Goal: Complete application form: Complete application form

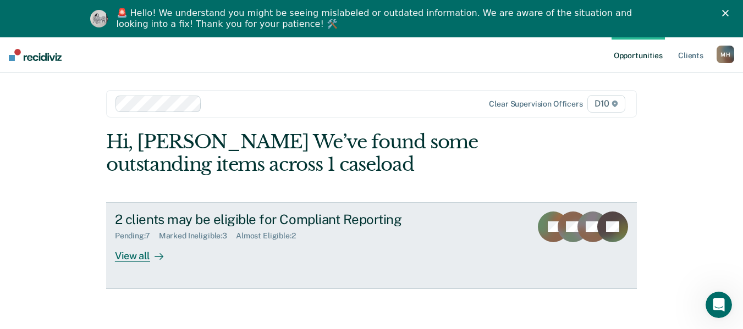
click at [160, 256] on icon at bounding box center [161, 256] width 3 height 6
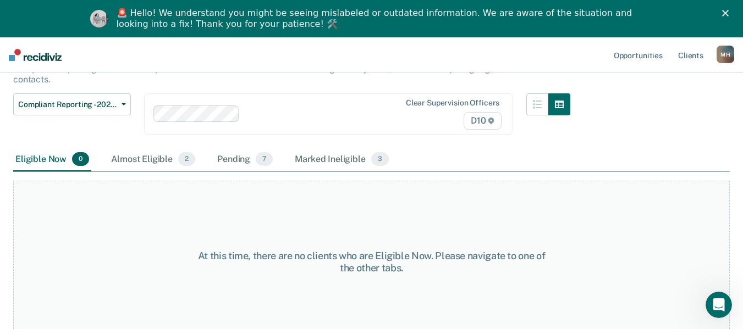
scroll to position [95, 0]
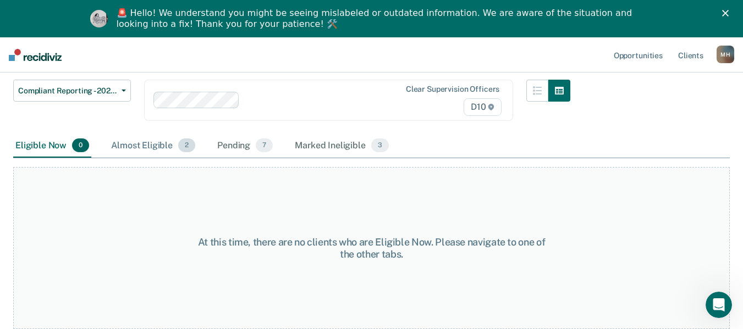
click at [133, 153] on div "Almost Eligible 2" at bounding box center [153, 146] width 88 height 24
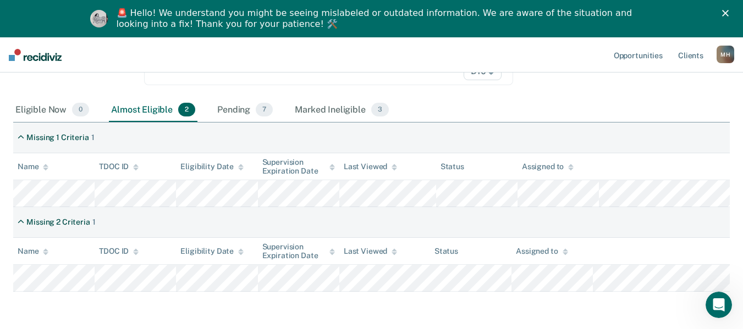
scroll to position [172, 0]
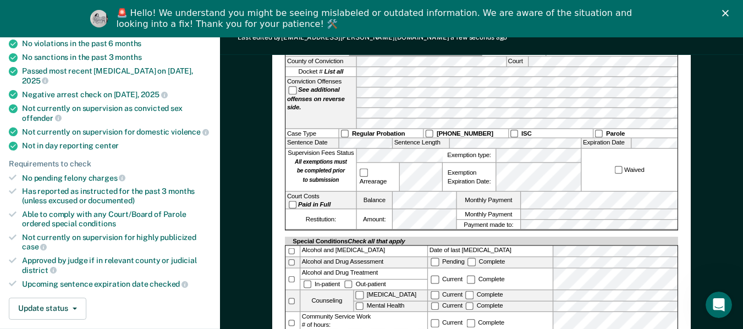
scroll to position [165, 0]
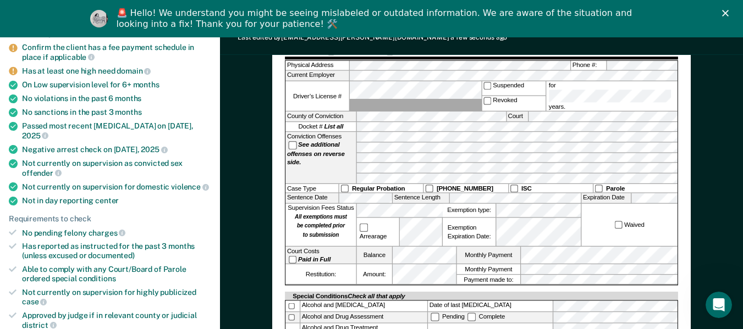
click at [344, 147] on div "Conviction Offenses See additional offenses on reverse side." at bounding box center [320, 157] width 70 height 51
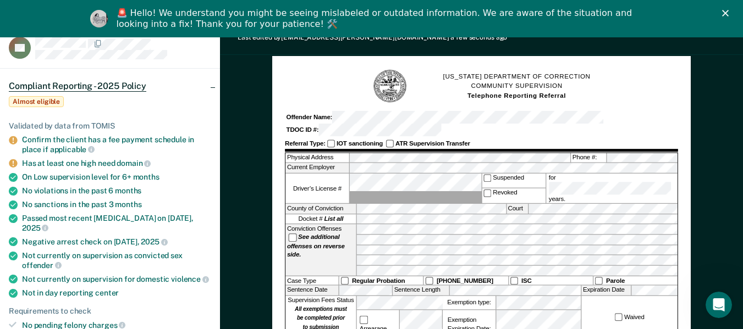
scroll to position [55, 0]
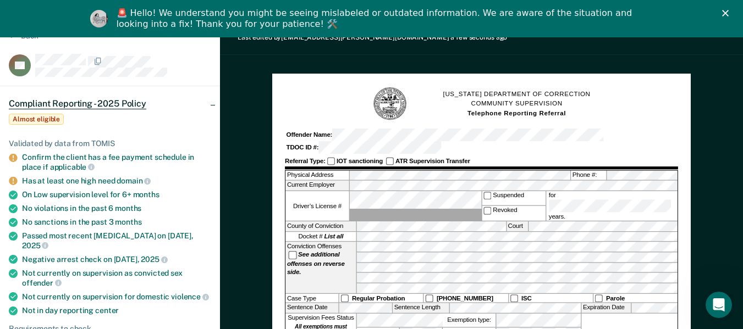
click at [592, 132] on div "Offender Name: TDOC ID #:" at bounding box center [481, 141] width 393 height 25
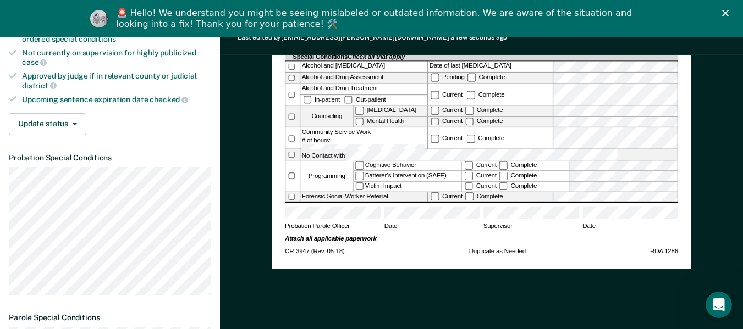
scroll to position [343, 0]
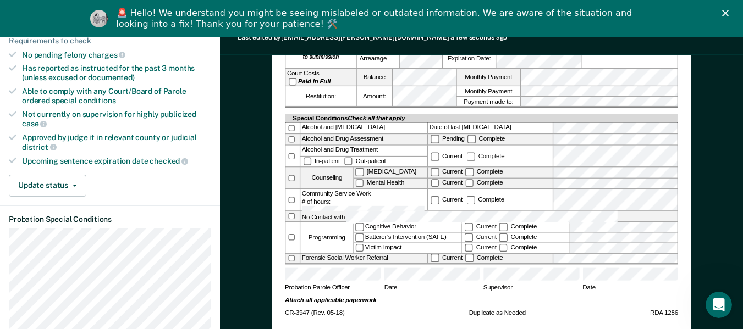
click at [445, 196] on label "Current" at bounding box center [446, 199] width 35 height 7
click at [378, 243] on label "Victim Impact" at bounding box center [407, 248] width 107 height 10
click at [521, 244] on label "Complete" at bounding box center [517, 247] width 40 height 7
click at [385, 179] on label "Mental Health" at bounding box center [390, 184] width 73 height 10
click at [453, 179] on label "Current" at bounding box center [446, 182] width 35 height 7
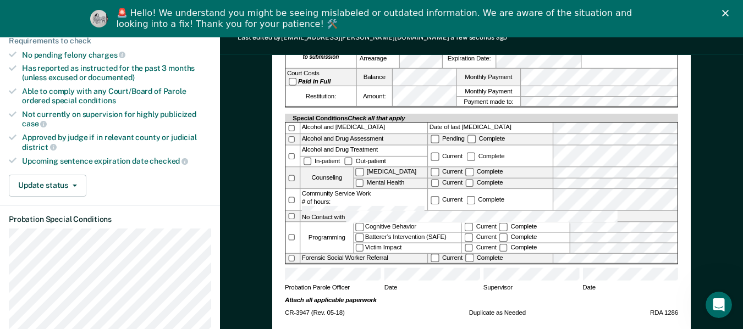
click at [484, 287] on form "[US_STATE] DEPARTMENT OF CORRECTION COMMUNITY SUPERVISION Telephone Reporting R…" at bounding box center [481, 51] width 393 height 507
click at [685, 182] on div "[US_STATE] DEPARTMENT OF CORRECTION COMMUNITY SUPERVISION Telephone Reporting R…" at bounding box center [481, 58] width 418 height 545
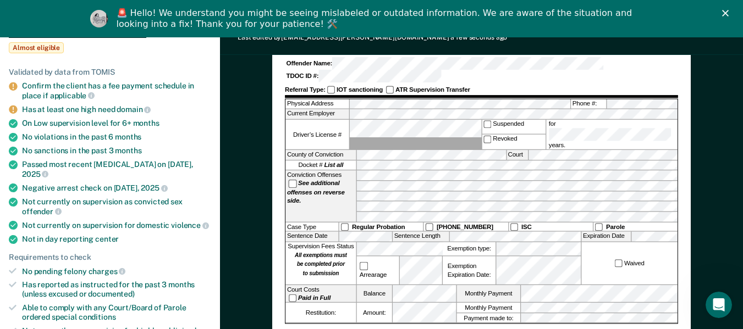
scroll to position [123, 0]
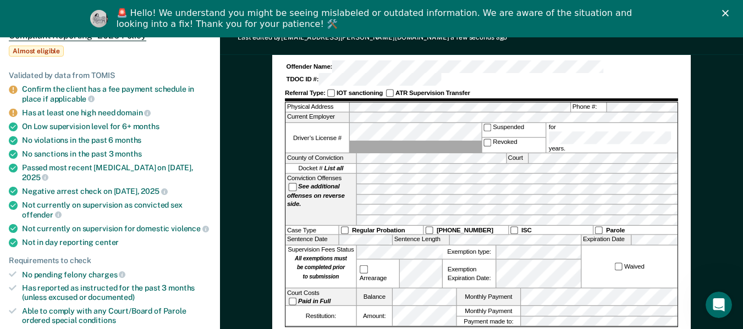
click at [728, 13] on icon "Close" at bounding box center [725, 13] width 7 height 7
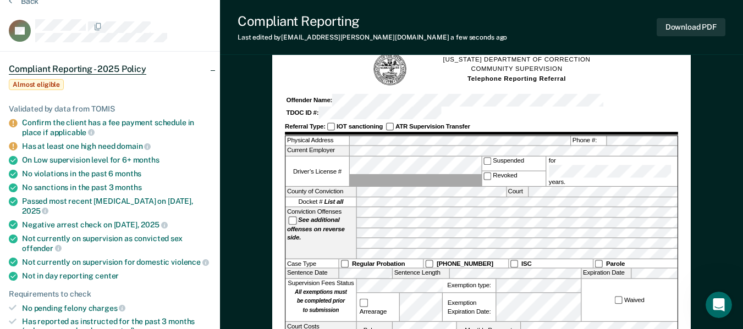
scroll to position [0, 0]
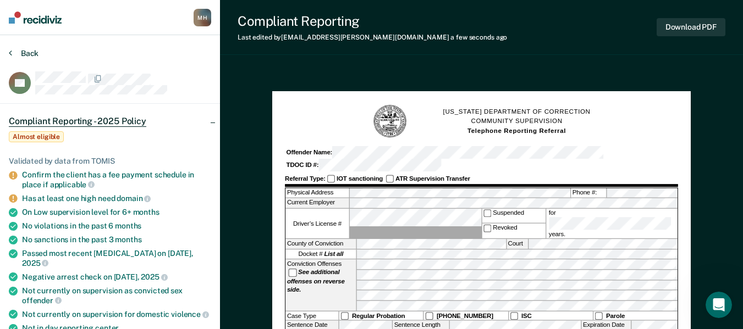
click at [29, 49] on button "Back" at bounding box center [24, 53] width 30 height 10
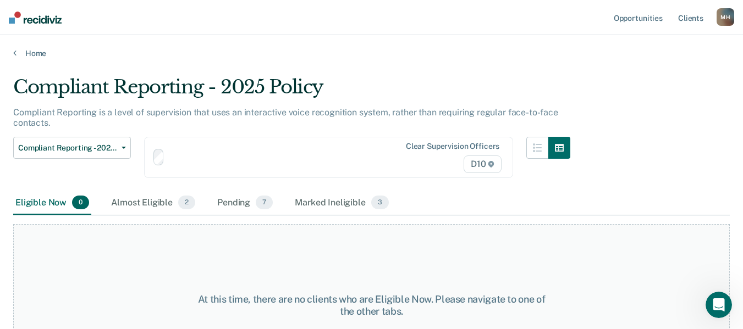
scroll to position [57, 0]
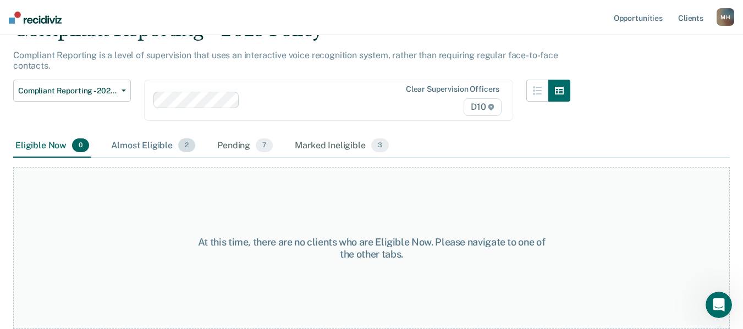
click at [168, 139] on div "Almost Eligible 2" at bounding box center [153, 146] width 88 height 24
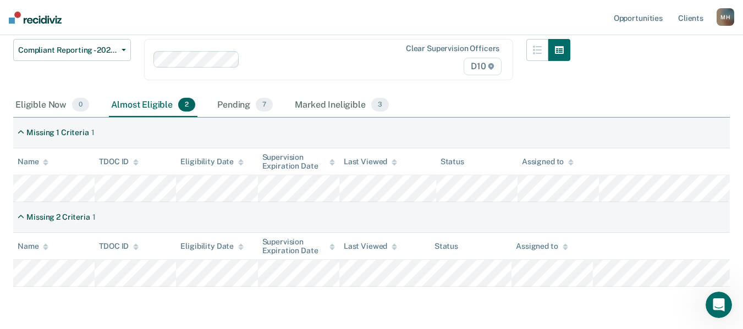
scroll to position [135, 0]
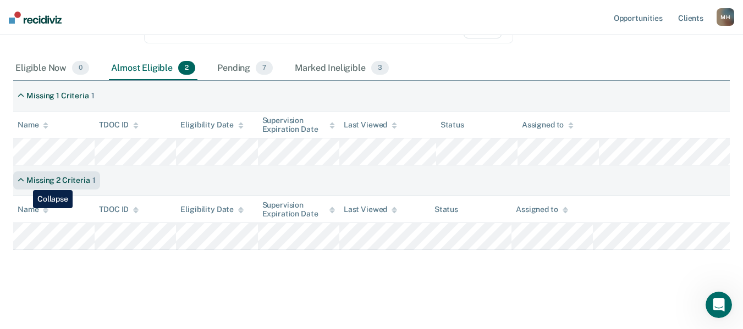
click at [25, 182] on div "Missing 2 Criteria 1" at bounding box center [56, 180] width 87 height 18
